Goal: Task Accomplishment & Management: Use online tool/utility

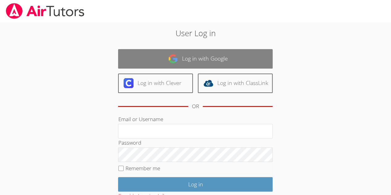
click at [185, 59] on link "Log in with Google" at bounding box center [195, 58] width 154 height 19
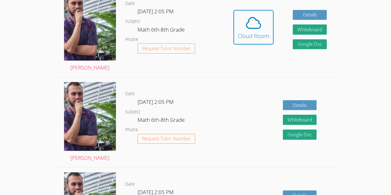
scroll to position [191, 0]
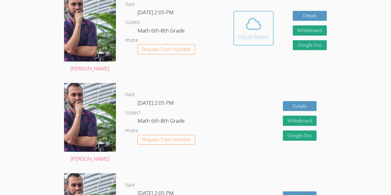
click at [257, 36] on div "Cloud Room" at bounding box center [254, 36] width 32 height 9
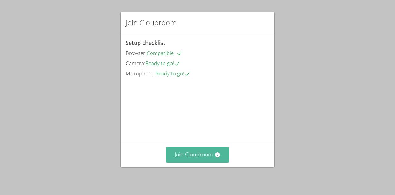
click at [190, 149] on button "Join Cloudroom" at bounding box center [197, 154] width 63 height 15
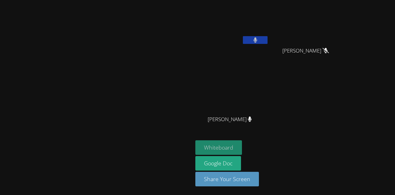
click at [242, 150] on button "Whiteboard" at bounding box center [219, 147] width 47 height 15
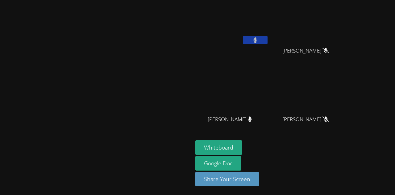
click at [268, 42] on button at bounding box center [255, 40] width 25 height 8
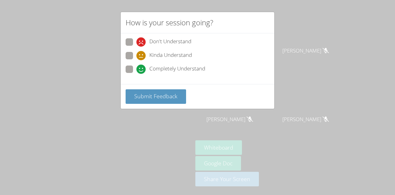
click at [137, 74] on span at bounding box center [137, 74] width 0 height 0
click at [137, 67] on input "Completely Understand" at bounding box center [139, 67] width 5 height 5
radio input "true"
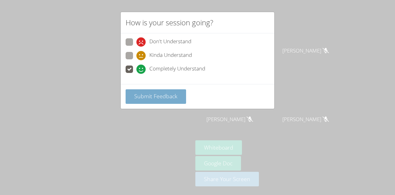
click at [163, 94] on span "Submit Feedback" at bounding box center [155, 95] width 43 height 7
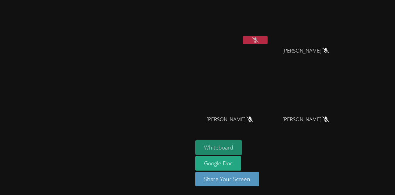
click at [242, 146] on button "Whiteboard" at bounding box center [219, 147] width 47 height 15
